Goal: Information Seeking & Learning: Learn about a topic

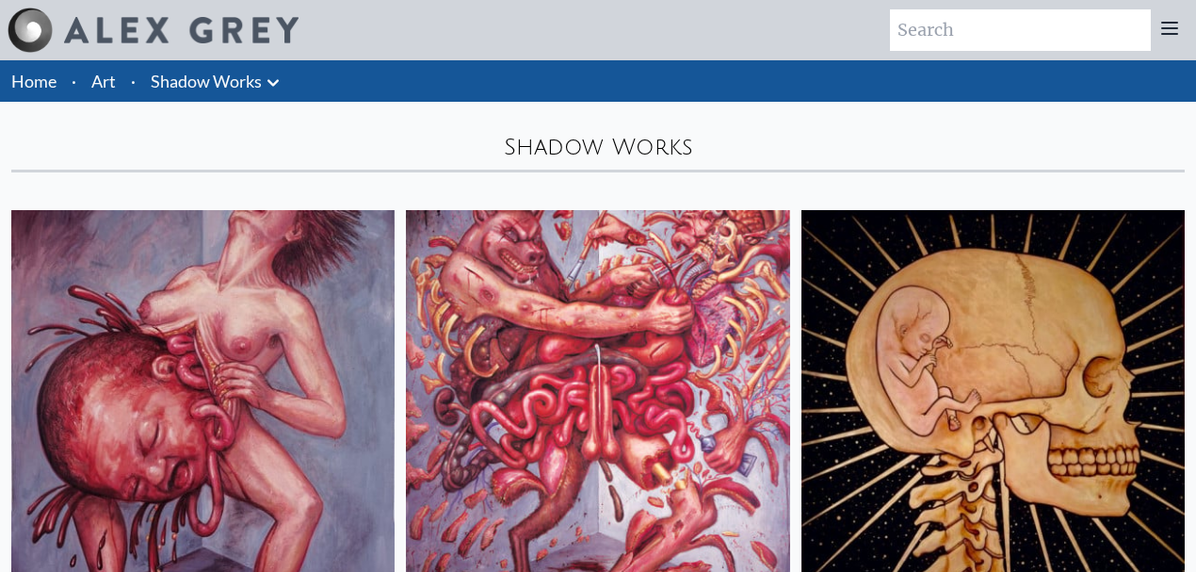
scroll to position [377, 0]
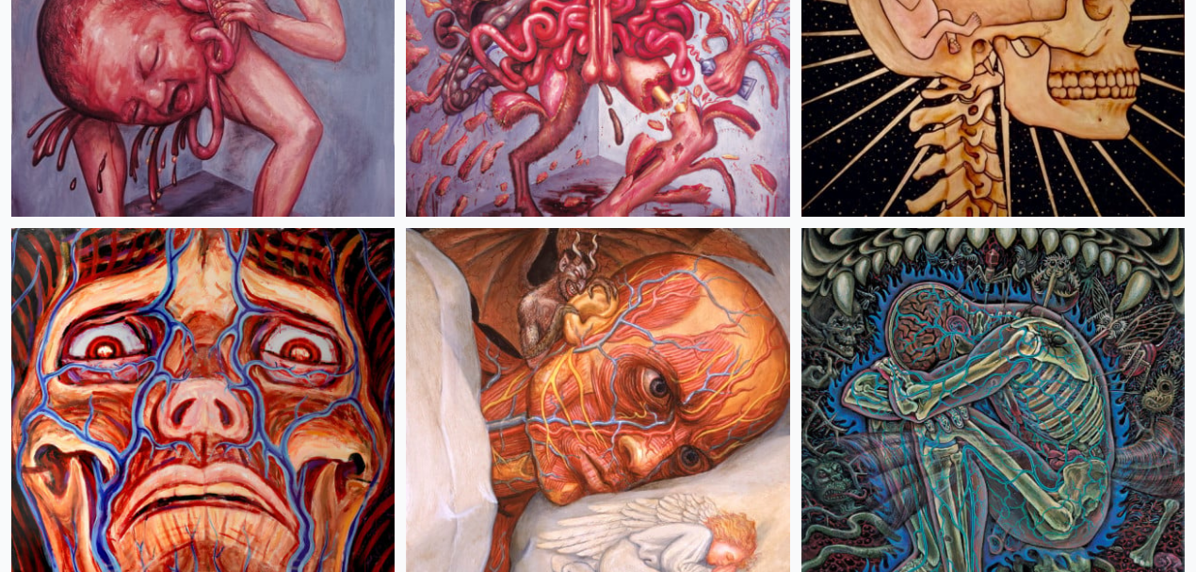
click at [802, 228] on img at bounding box center [993, 419] width 383 height 383
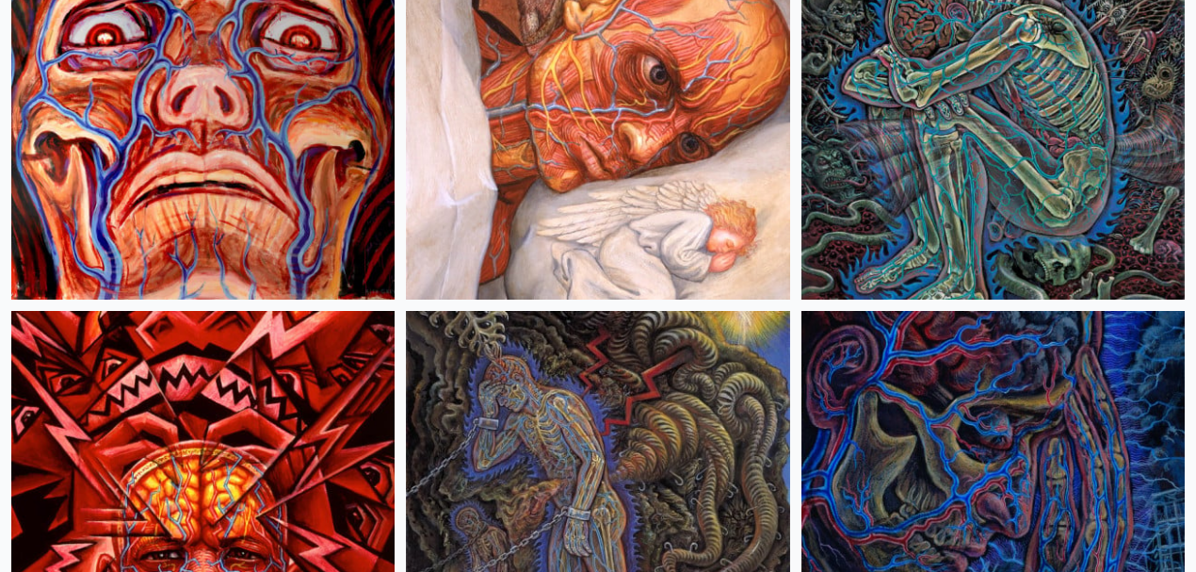
scroll to position [879, 0]
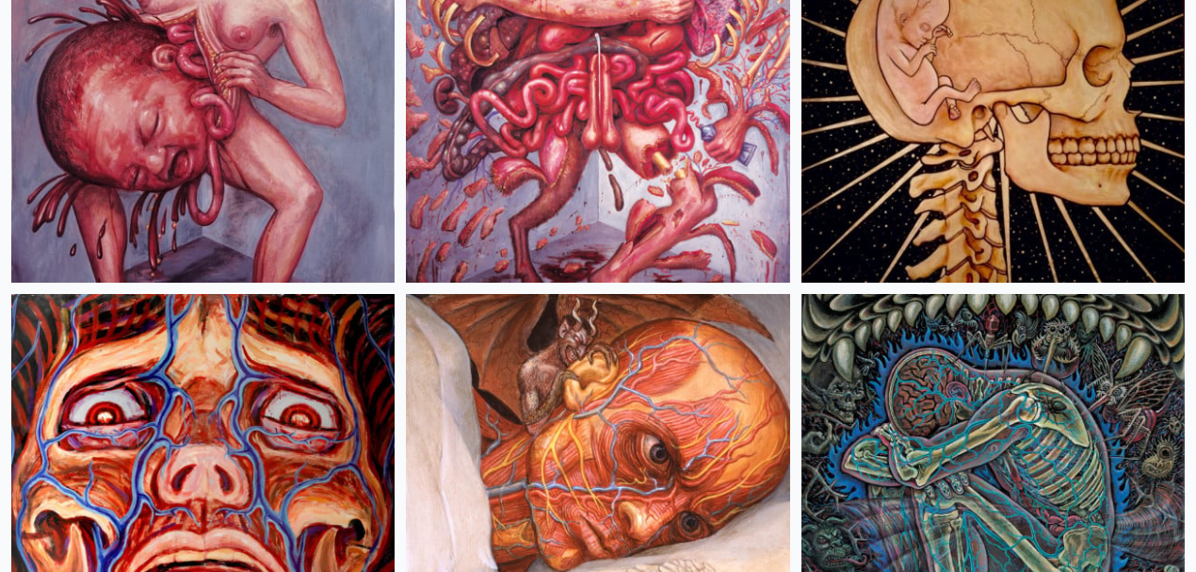
scroll to position [309, 0]
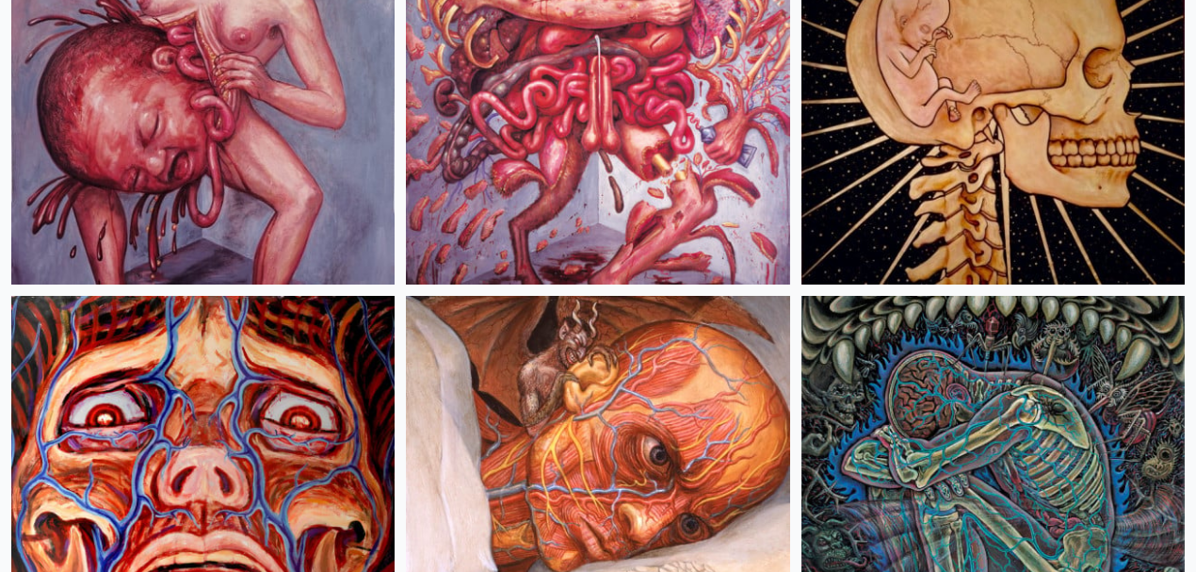
click at [802, 296] on img at bounding box center [993, 487] width 383 height 383
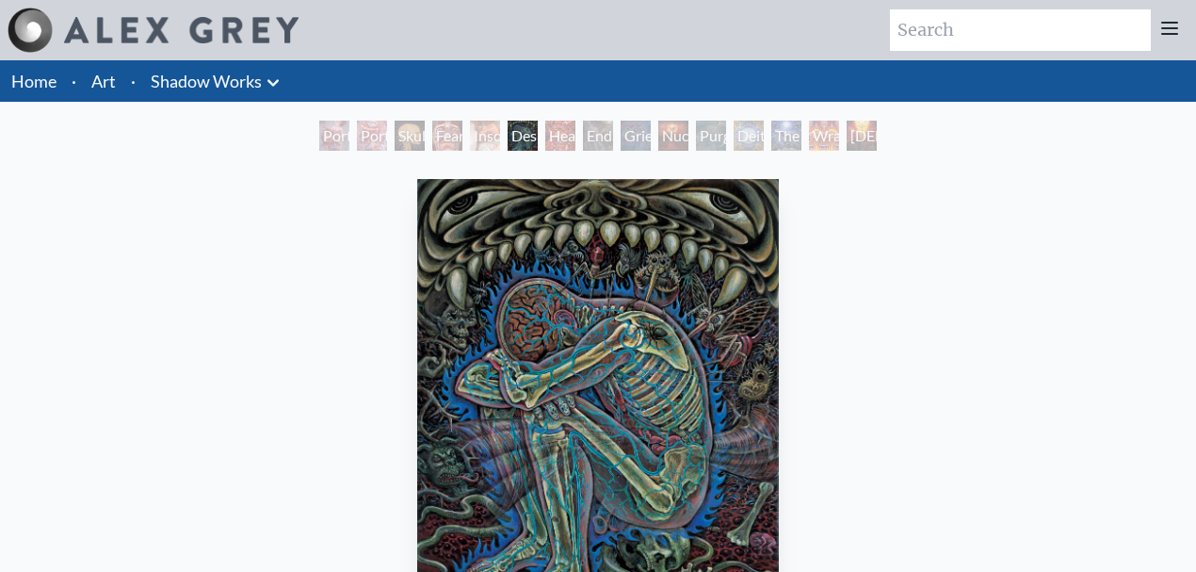
scroll to position [125, 0]
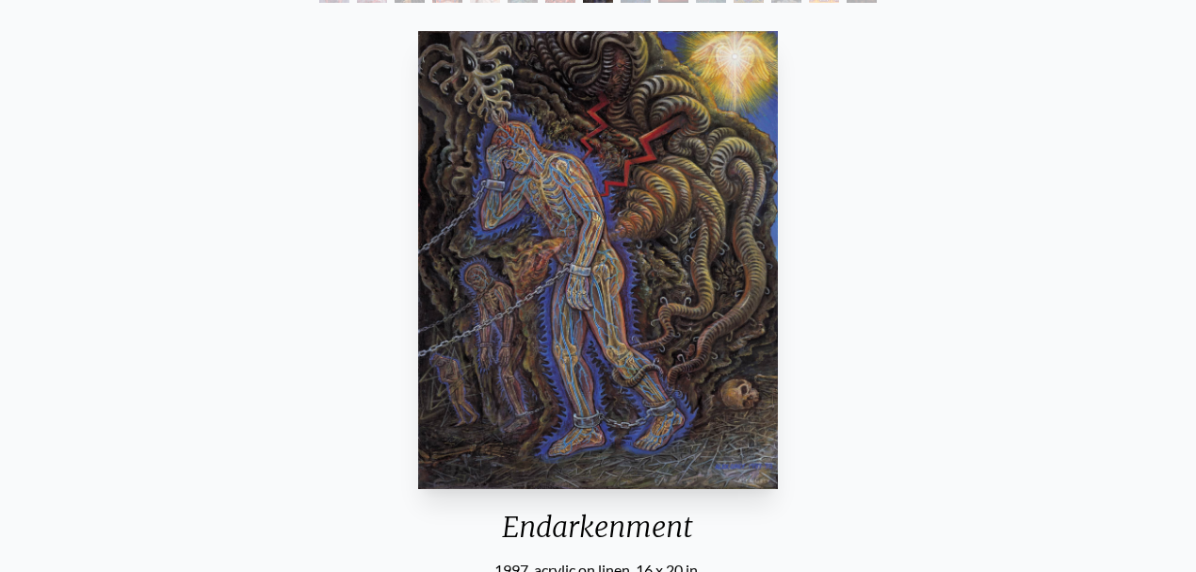
scroll to position [125, 0]
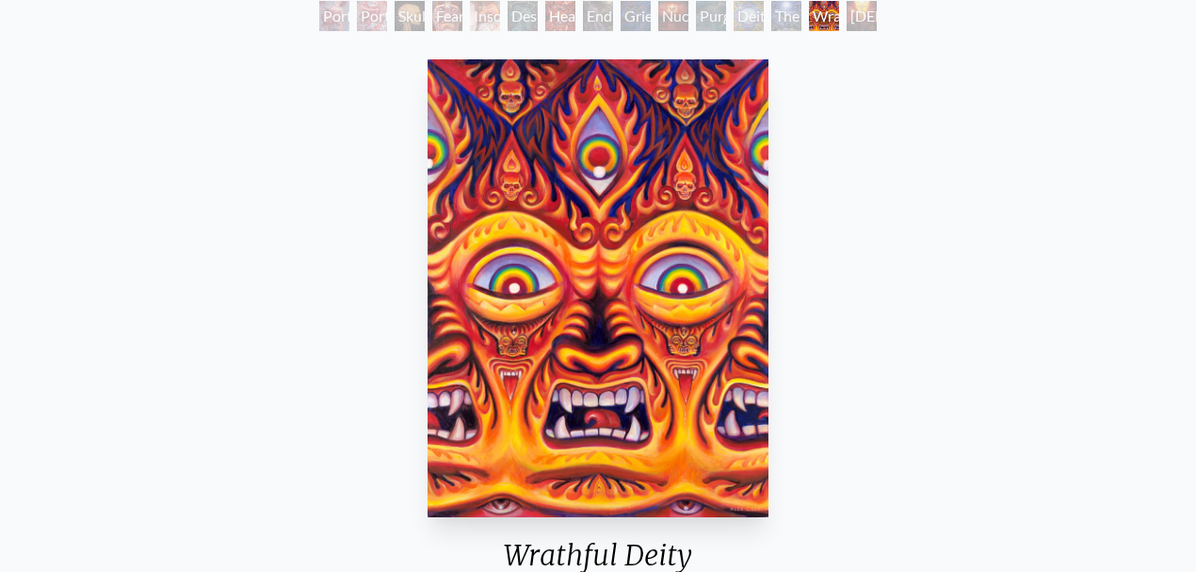
scroll to position [125, 0]
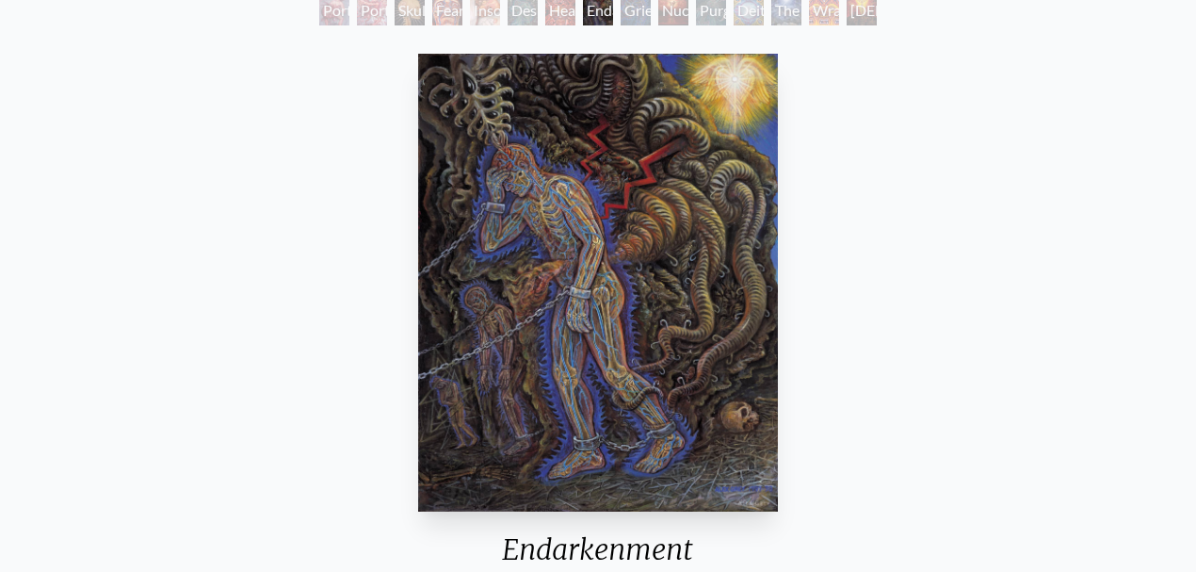
scroll to position [188, 0]
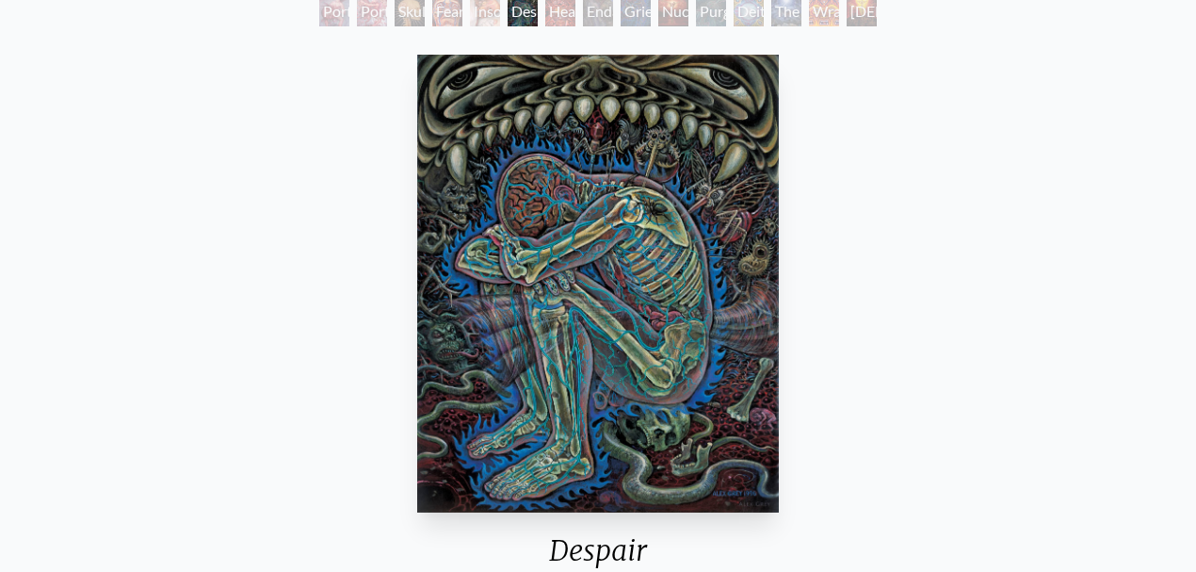
scroll to position [125, 0]
click at [612, 561] on div "Despair" at bounding box center [598, 556] width 376 height 49
click at [611, 560] on div "Despair" at bounding box center [598, 556] width 376 height 49
click at [370, 280] on div "Despair 1996, acrylic on linen, 16 x 20 in. Visit the CoSM Shop" at bounding box center [598, 392] width 1166 height 693
click at [601, 546] on div "Despair" at bounding box center [598, 556] width 376 height 49
